Goal: Find specific page/section: Find specific page/section

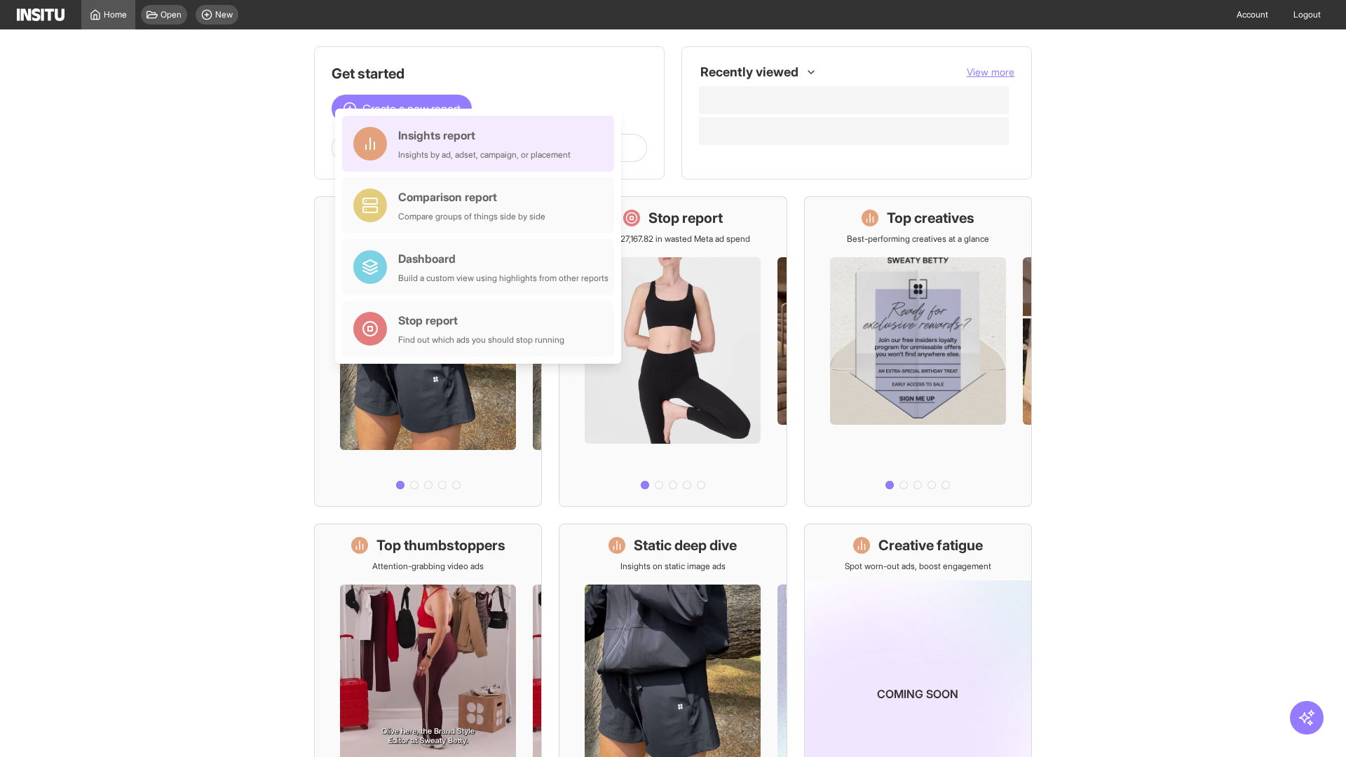
click at [482, 144] on div "Insights report Insights by ad, adset, campaign, or placement" at bounding box center [484, 144] width 172 height 34
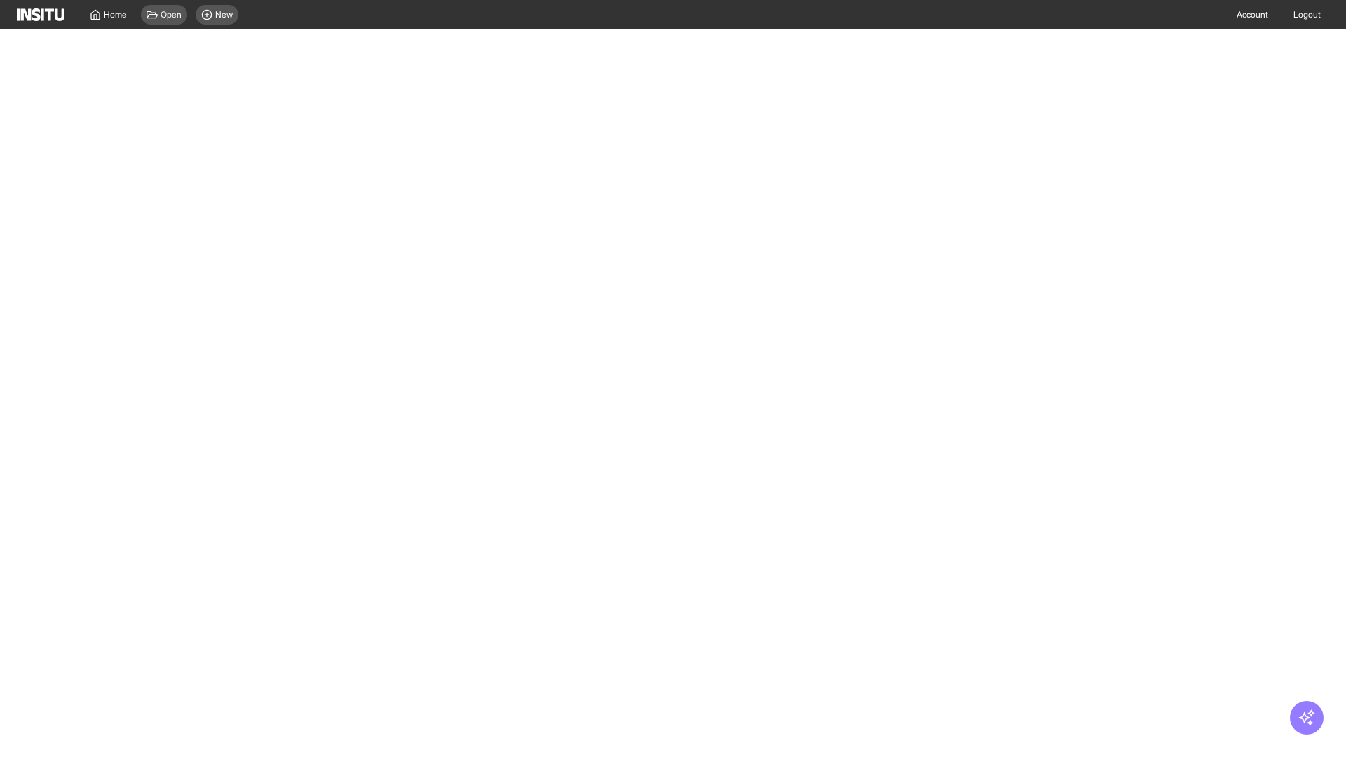
select select "**"
